Goal: Task Accomplishment & Management: Use online tool/utility

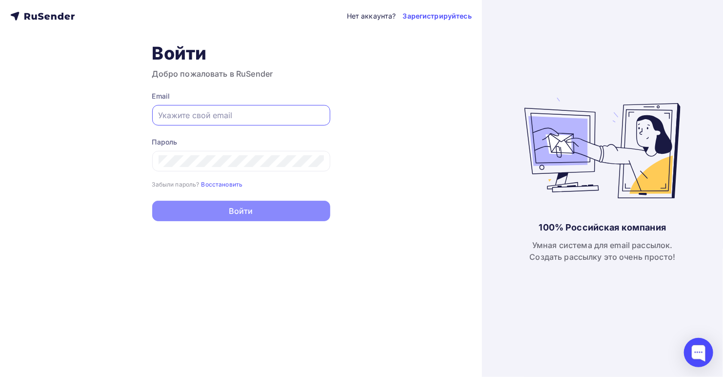
click at [240, 115] on input "text" at bounding box center [241, 115] width 165 height 12
paste input "[EMAIL_ADDRESS][DOMAIN_NAME]"
type input "[EMAIL_ADDRESS][DOMAIN_NAME]"
click at [334, 252] on div "Нет аккаунта? Зарегистрируйтесь Войти Добро пожаловать в RuSender Email [EMAIL_…" at bounding box center [241, 188] width 482 height 377
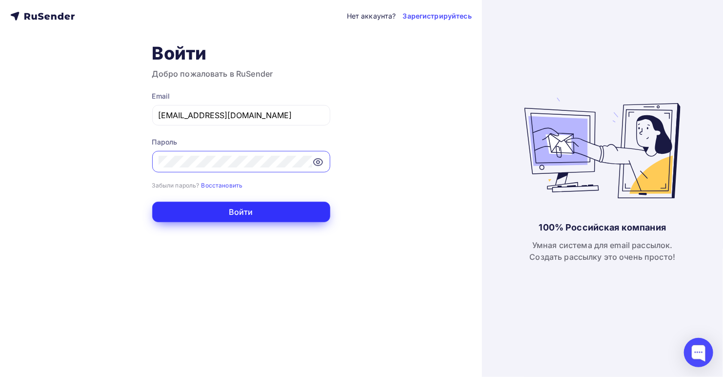
click at [259, 212] on button "Войти" at bounding box center [241, 211] width 178 height 20
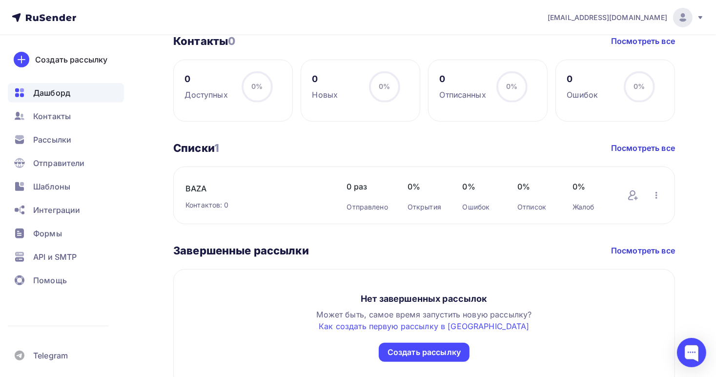
scroll to position [387, 0]
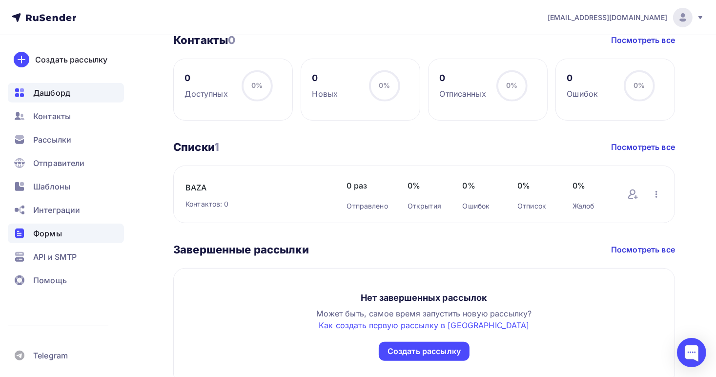
click at [47, 236] on span "Формы" at bounding box center [47, 233] width 29 height 12
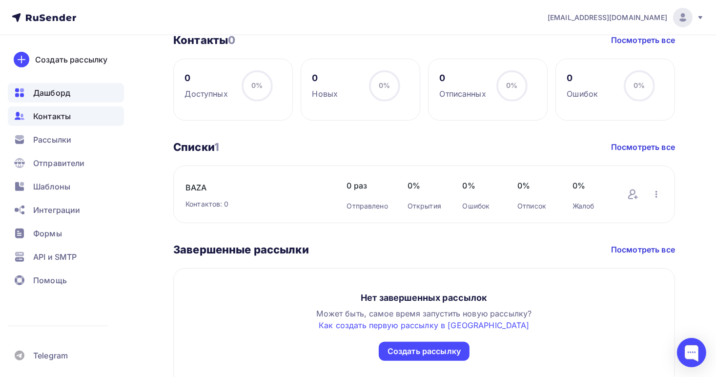
click at [55, 116] on span "Контакты" at bounding box center [52, 116] width 38 height 12
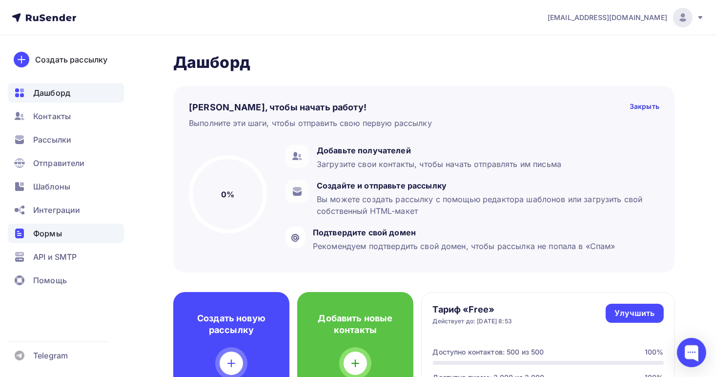
click at [43, 236] on span "Формы" at bounding box center [47, 233] width 29 height 12
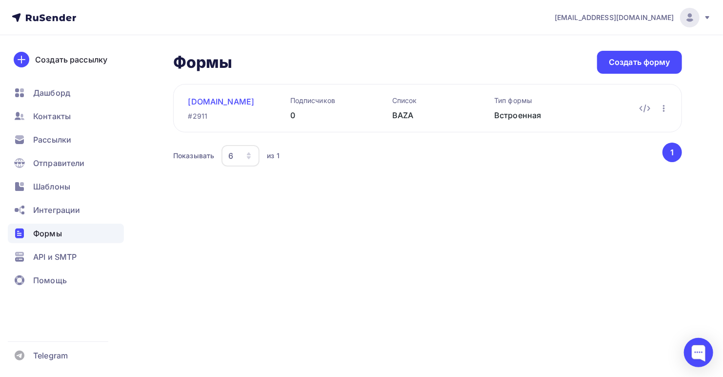
click at [205, 99] on link "dobr2025.ru" at bounding box center [223, 102] width 71 height 12
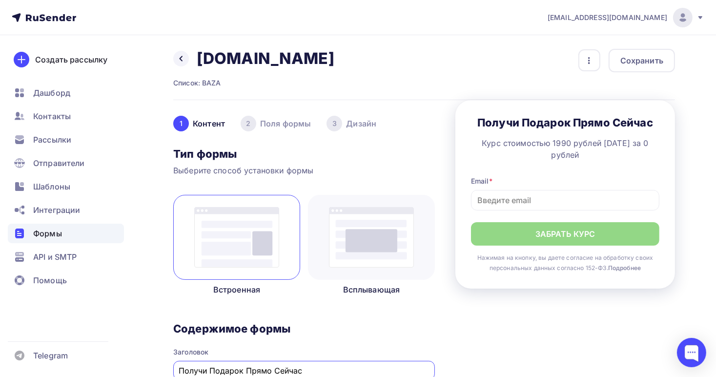
scroll to position [1, 0]
